Goal: Register for event/course

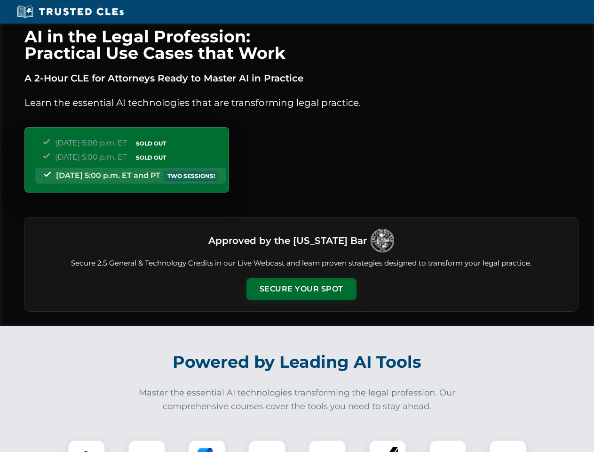
click at [301, 289] on button "Secure Your Spot" at bounding box center [302, 289] width 110 height 22
click at [87, 446] on img at bounding box center [86, 458] width 27 height 27
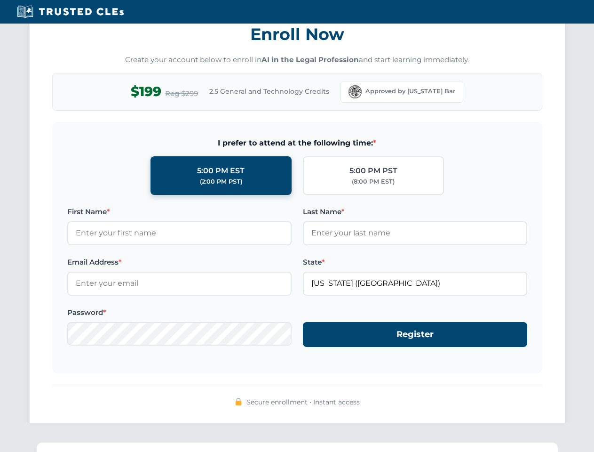
scroll to position [924, 0]
